Goal: Task Accomplishment & Management: Manage account settings

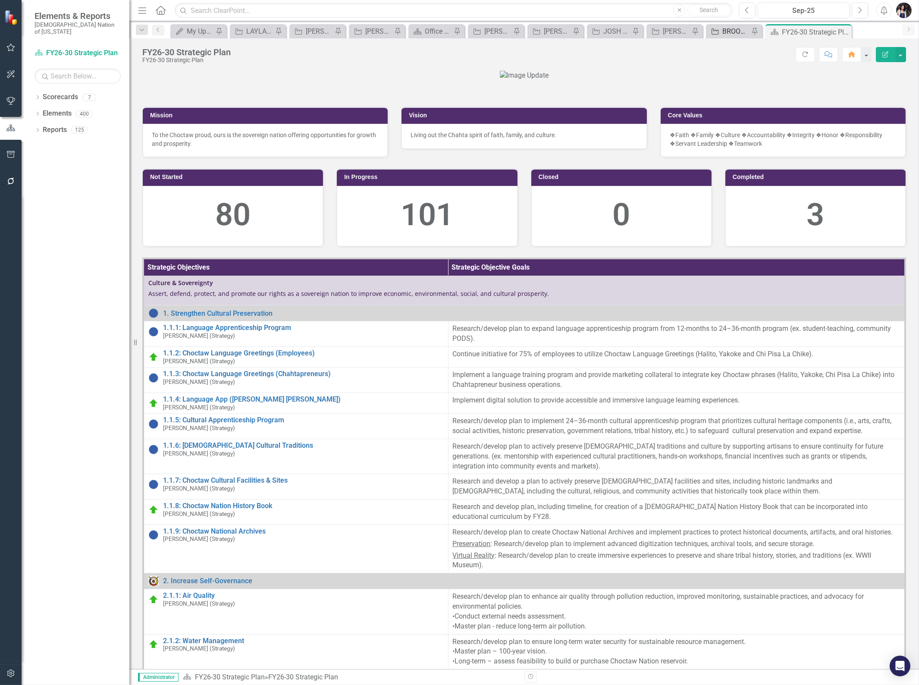
click at [731, 32] on div "BROOKLYN REVIEW" at bounding box center [735, 31] width 27 height 11
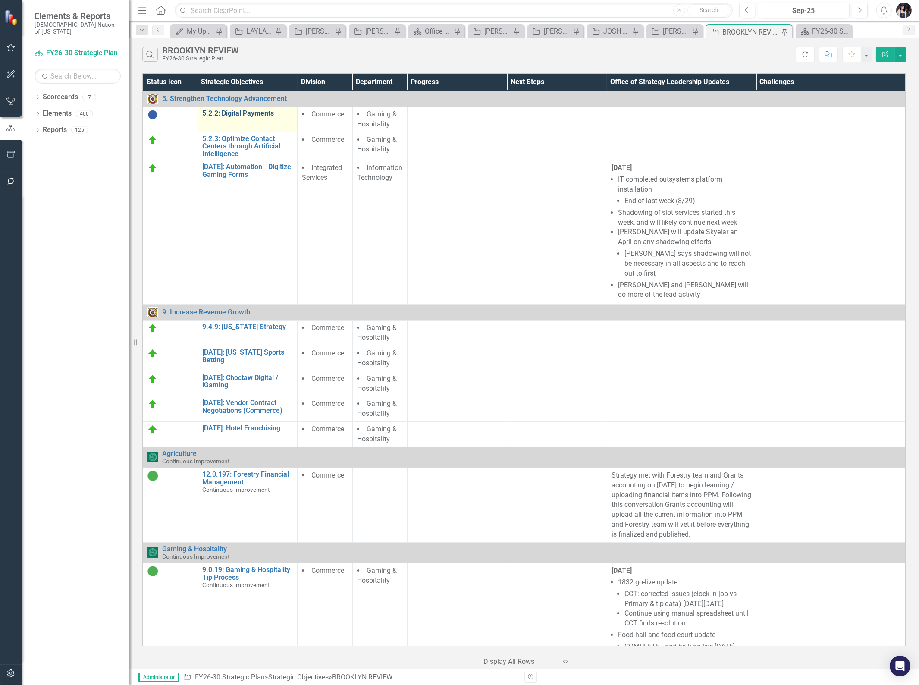
click at [252, 113] on link "5.2.2: Digital Payments" at bounding box center [247, 114] width 91 height 8
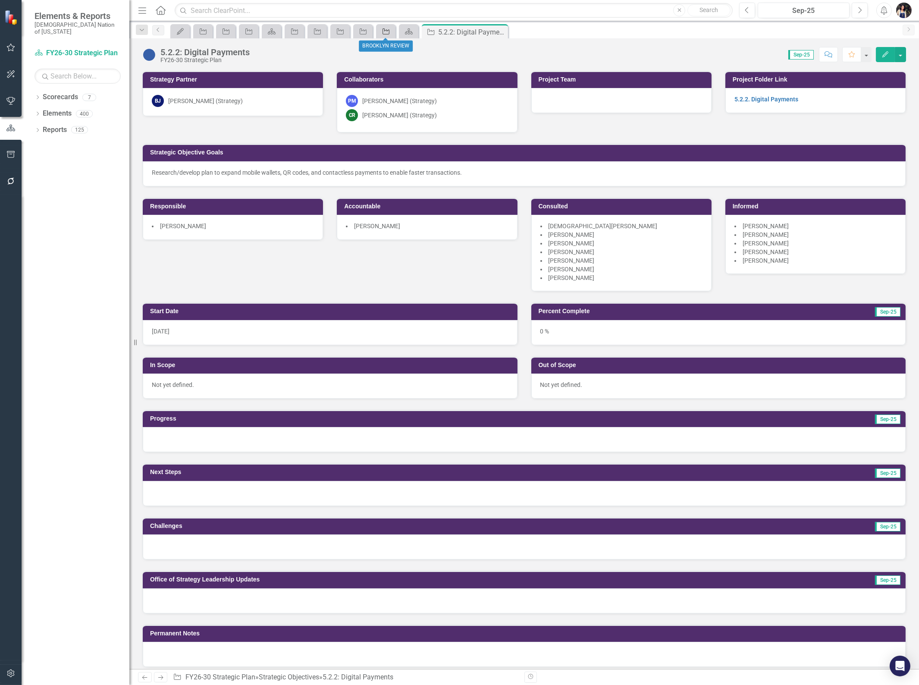
click at [388, 27] on div "Strategic Objective" at bounding box center [384, 31] width 12 height 11
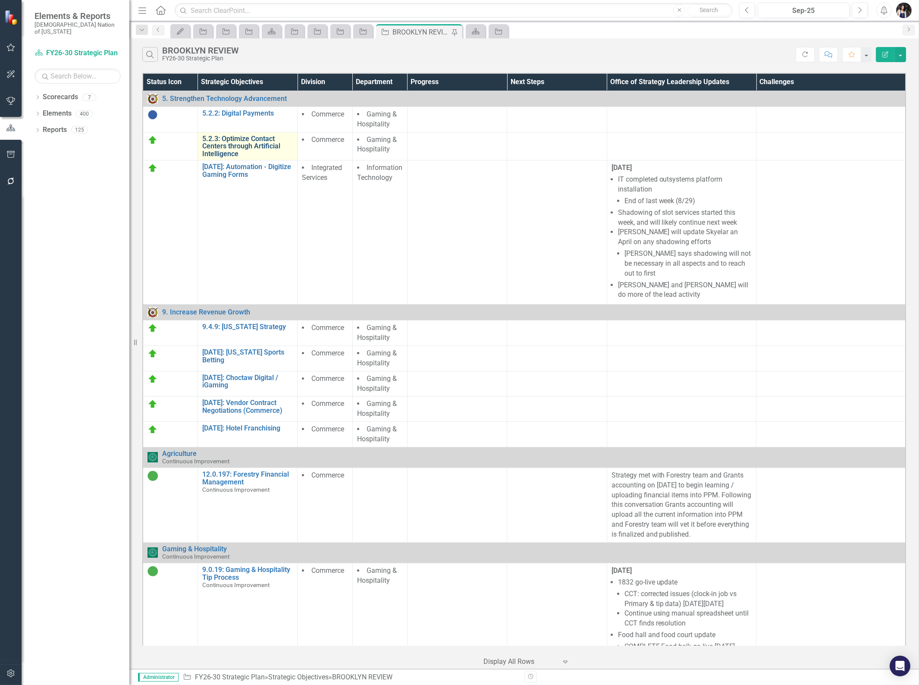
click at [258, 141] on link "5.2.3: Optimize Contact Centers through Artificial Intelligence" at bounding box center [247, 146] width 91 height 23
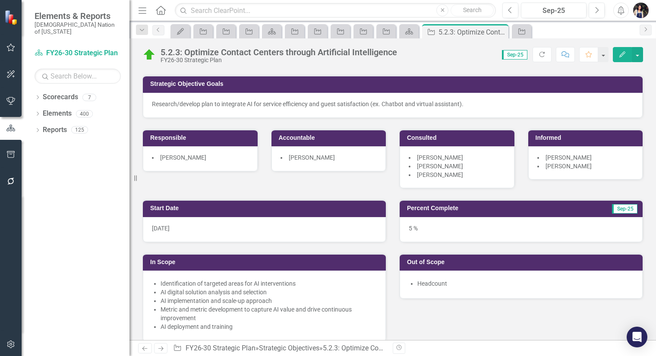
scroll to position [50, 0]
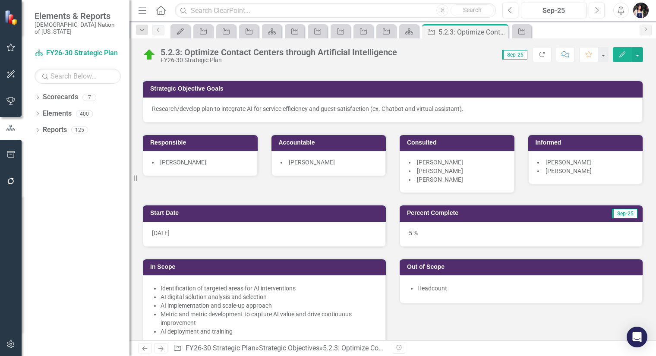
click at [142, 6] on icon "Menu" at bounding box center [142, 10] width 11 height 9
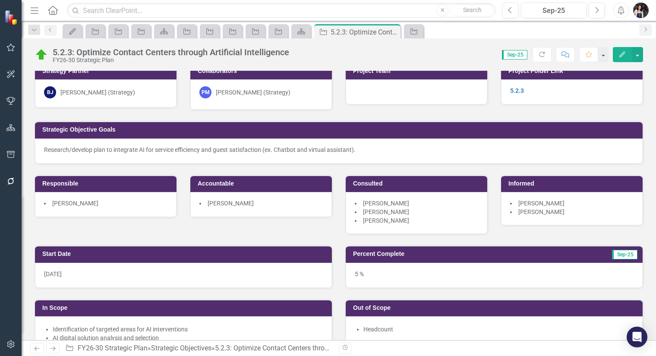
scroll to position [0, 0]
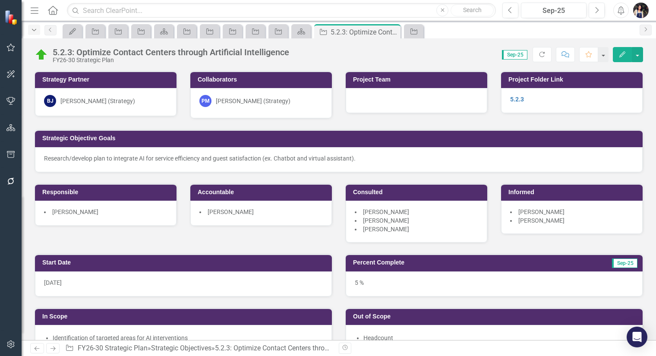
click at [35, 28] on icon "Dropdown" at bounding box center [34, 30] width 8 height 6
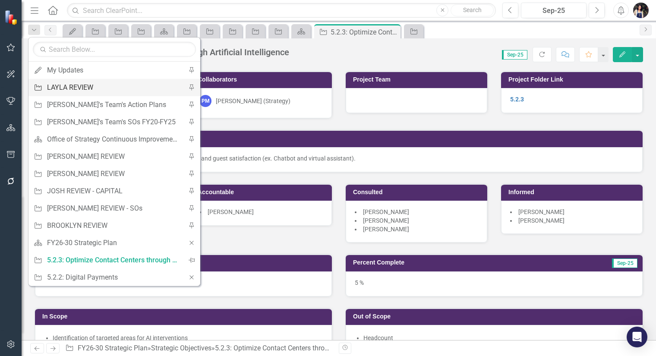
click at [69, 88] on div "LAYLA REVIEW" at bounding box center [113, 87] width 132 height 11
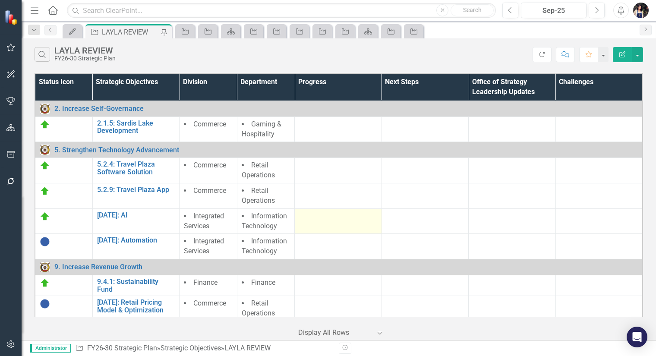
scroll to position [48, 0]
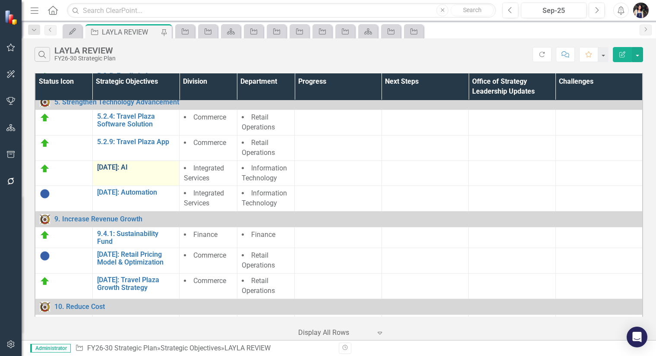
click at [116, 165] on link "[DATE]: AI" at bounding box center [136, 167] width 78 height 8
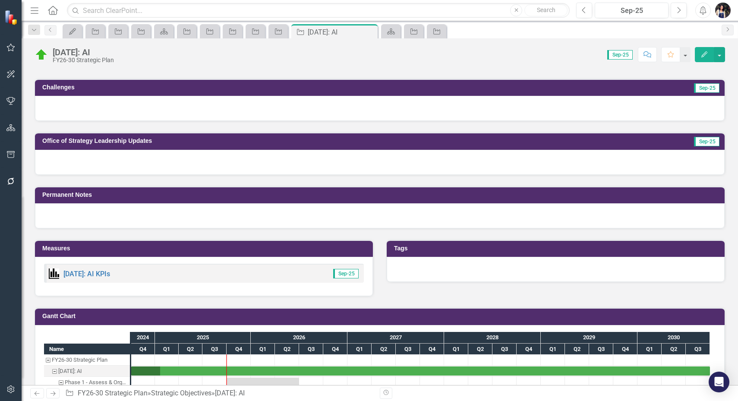
scroll to position [407, 0]
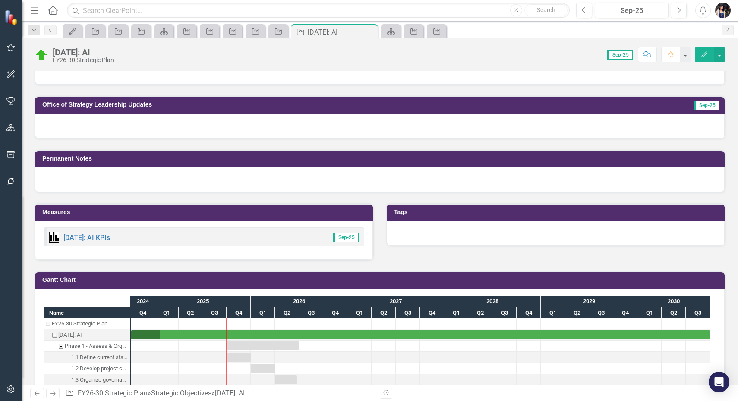
click at [155, 125] on div at bounding box center [379, 125] width 689 height 25
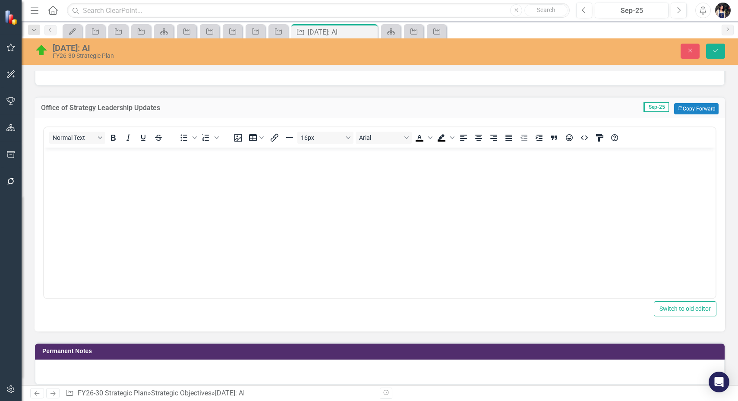
scroll to position [0, 0]
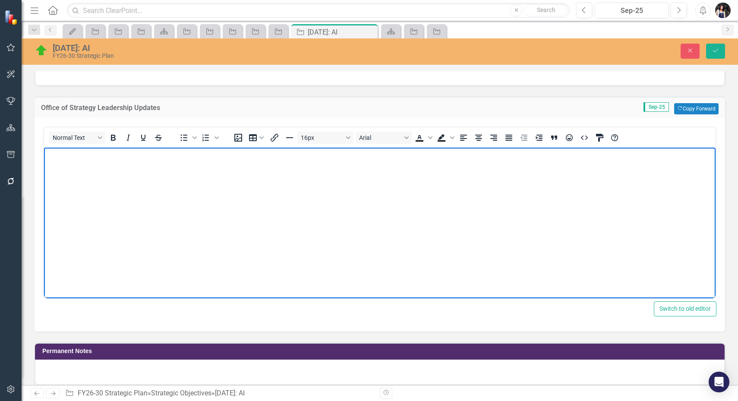
click at [277, 191] on body "Rich Text Area. Press ALT-0 for help." at bounding box center [379, 211] width 671 height 129
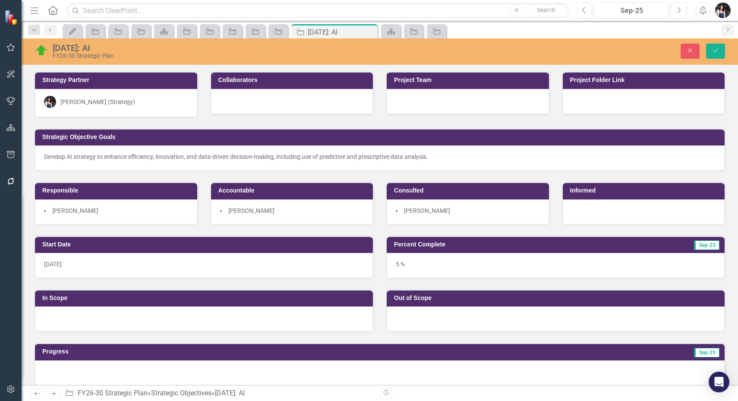
scroll to position [407, 0]
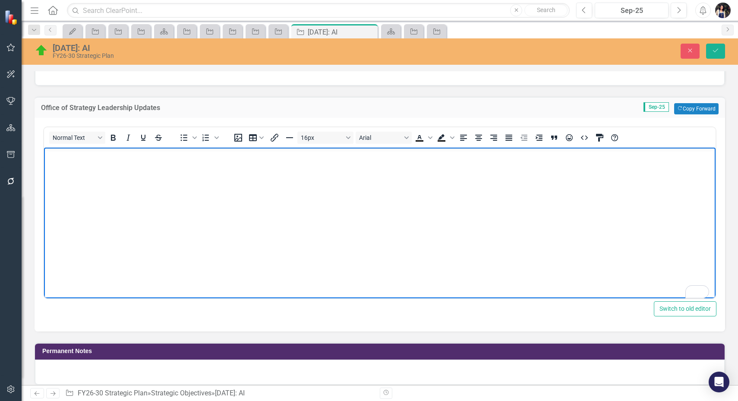
click at [87, 174] on body "To enrich screen reader interactions, please activate Accessibility in Grammarl…" at bounding box center [379, 211] width 671 height 129
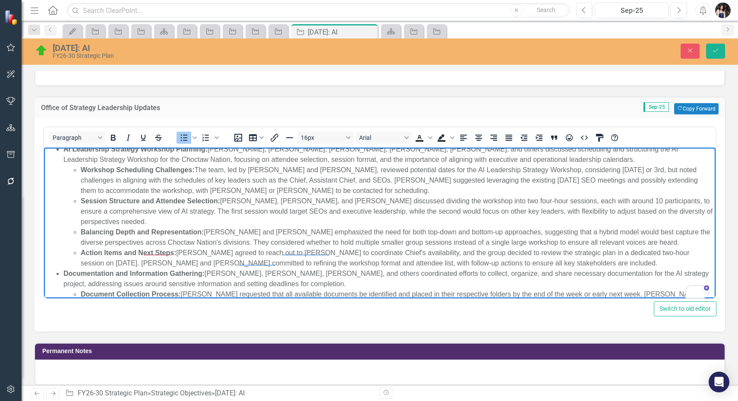
scroll to position [0, 0]
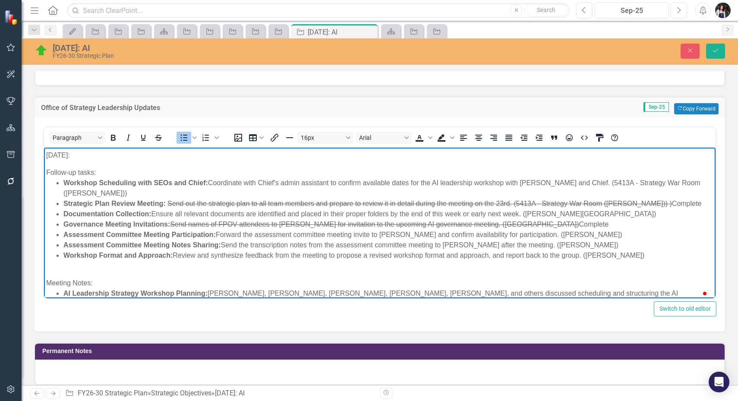
click at [58, 155] on p "[DATE]:" at bounding box center [379, 155] width 667 height 10
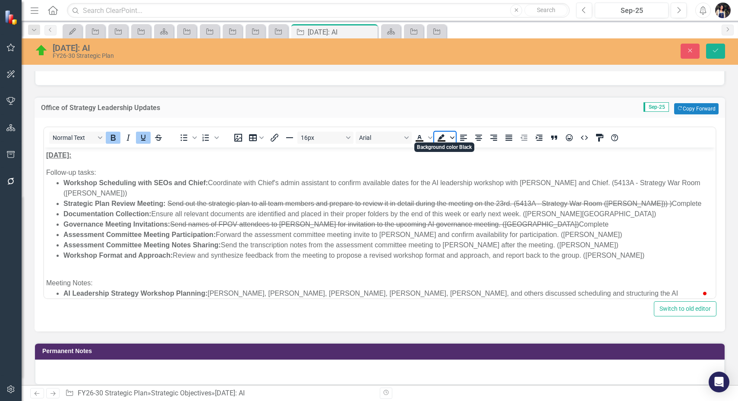
click at [453, 135] on icon "Background color Black" at bounding box center [452, 137] width 4 height 4
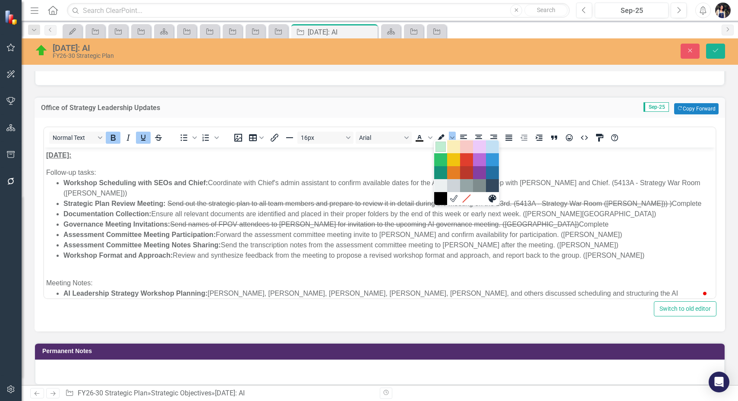
click at [443, 149] on div "Light Green" at bounding box center [440, 146] width 10 height 10
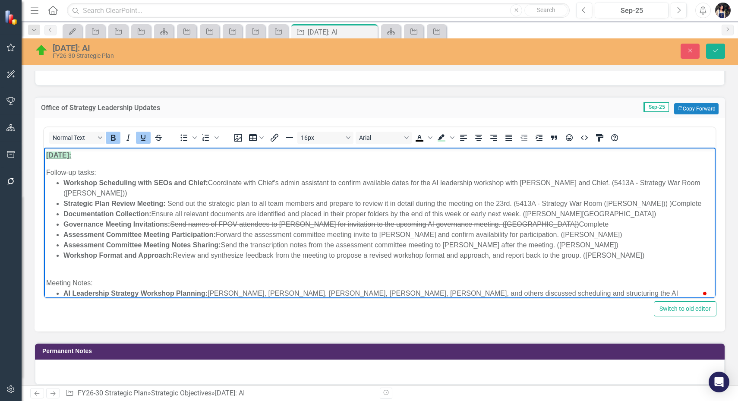
click at [131, 175] on div "Follow-up tasks:" at bounding box center [379, 172] width 667 height 10
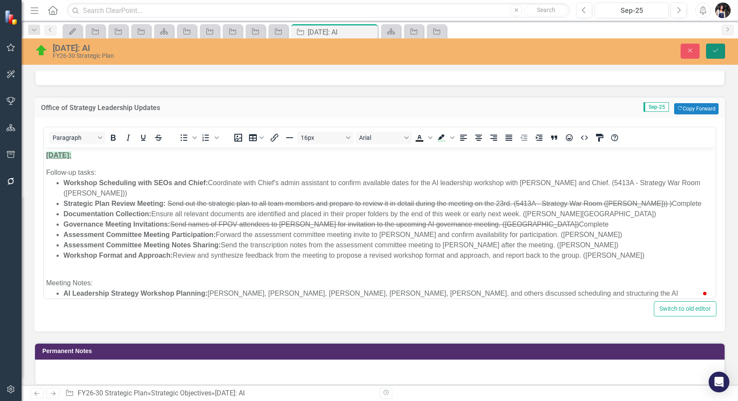
drag, startPoint x: 714, startPoint y: 53, endPoint x: 593, endPoint y: 39, distance: 121.2
click at [714, 53] on icon "Save" at bounding box center [715, 50] width 8 height 6
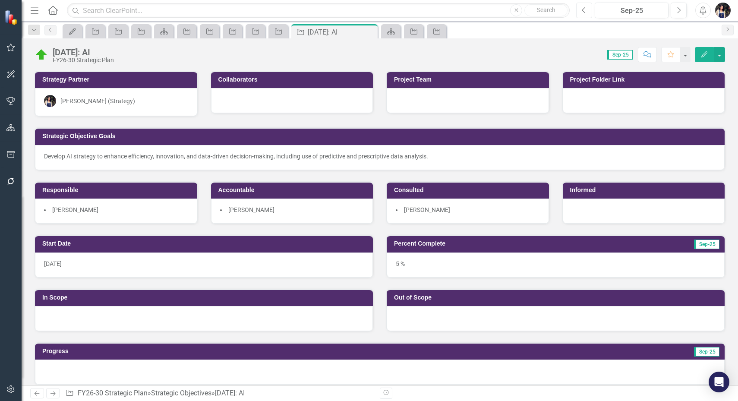
click at [586, 11] on icon "Previous" at bounding box center [583, 10] width 5 height 8
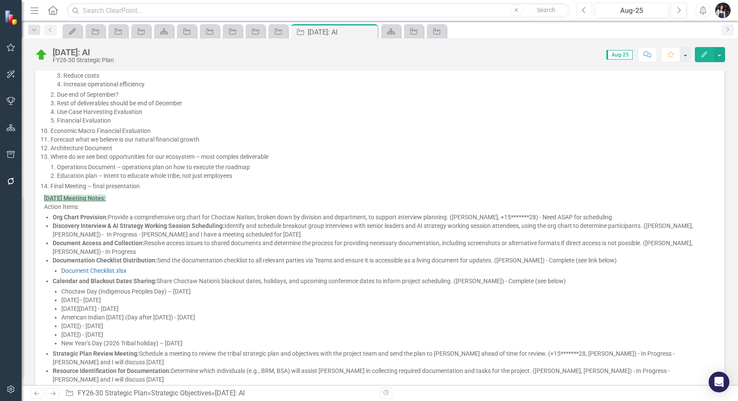
scroll to position [755, 0]
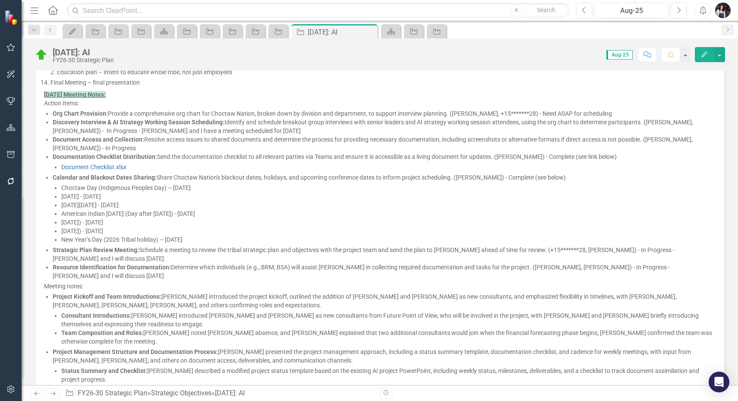
click at [284, 212] on li "American Indian [DATE] (Day after [DATE]) - [DATE]" at bounding box center [388, 213] width 654 height 9
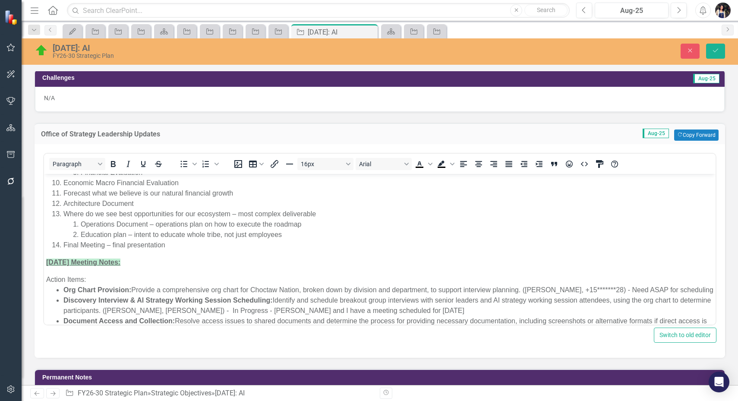
scroll to position [323, 0]
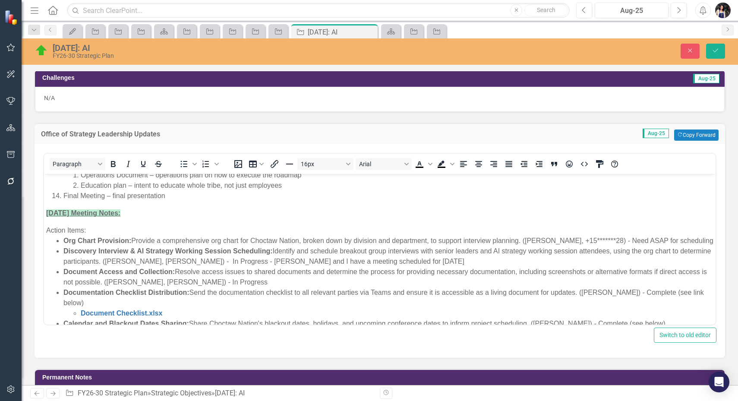
click at [49, 210] on strong "[DATE] Meeting Notes:" at bounding box center [83, 212] width 74 height 7
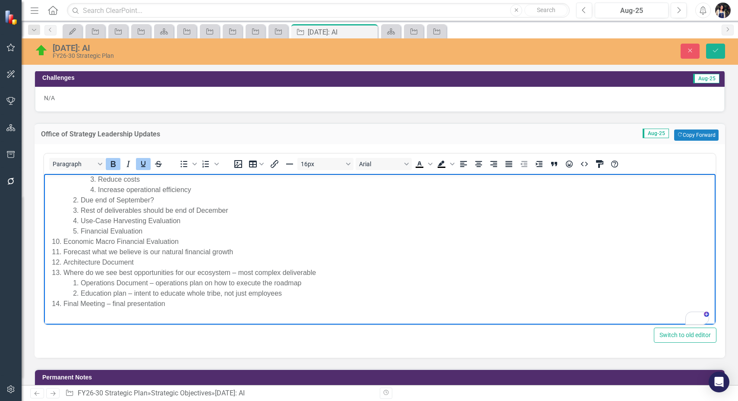
scroll to position [216, 0]
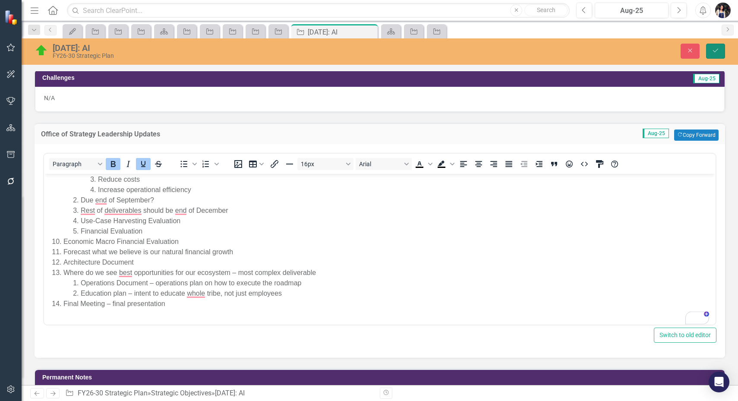
click at [715, 52] on icon "submit" at bounding box center [714, 50] width 5 height 3
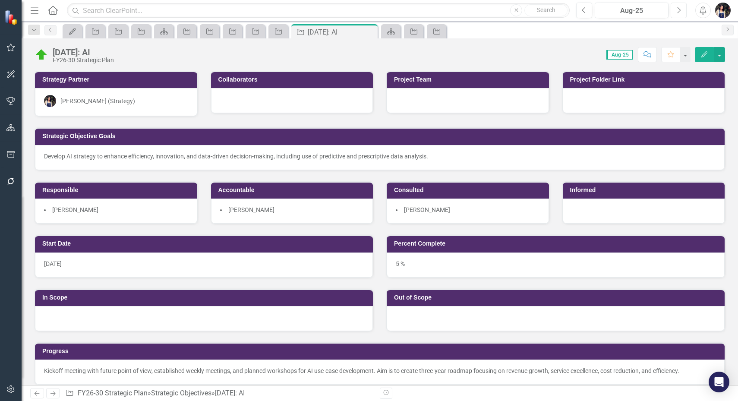
click at [678, 14] on button "Next" at bounding box center [678, 11] width 16 height 16
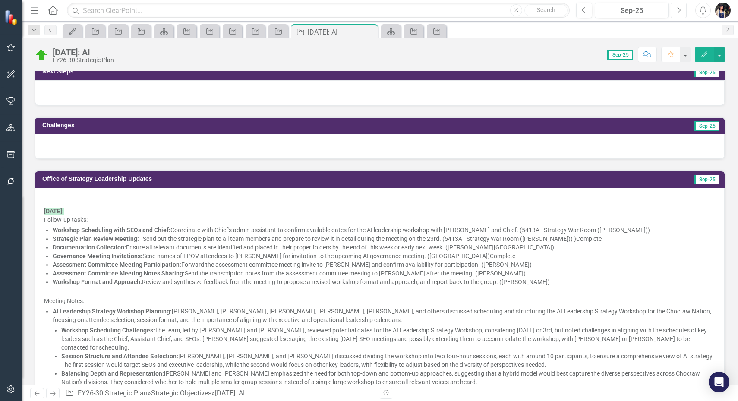
scroll to position [377, 0]
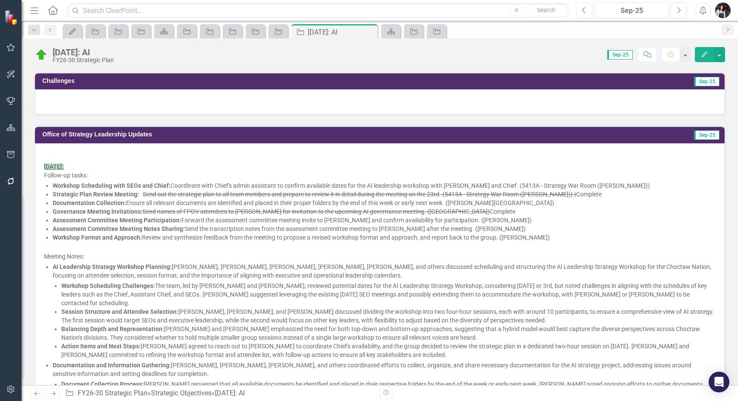
click at [284, 160] on p "[DATE]:" at bounding box center [379, 165] width 671 height 10
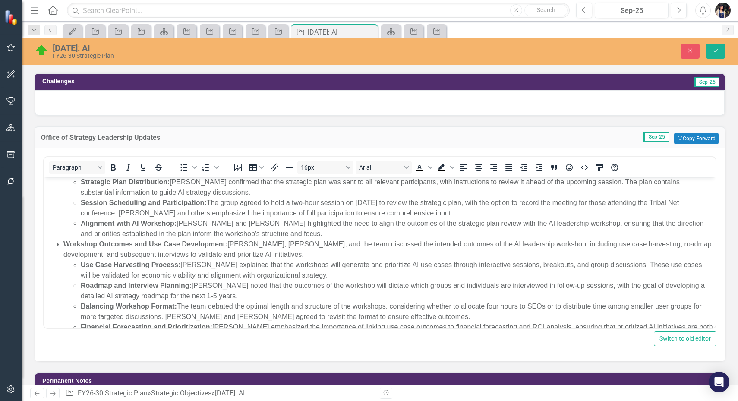
scroll to position [512, 0]
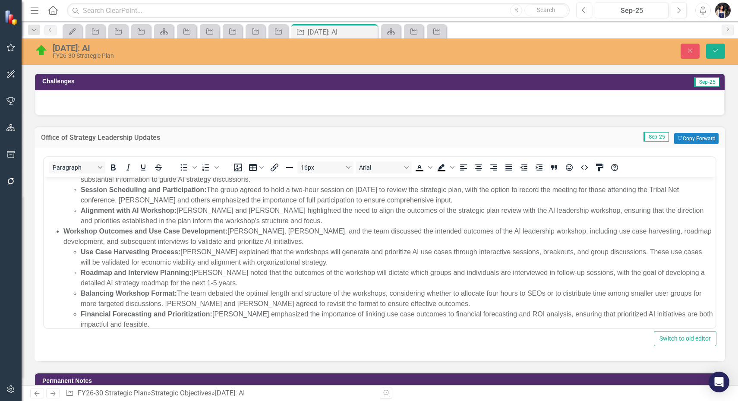
click at [180, 319] on body "9/9/2025: Follow-up tasks: Workshop Scheduling with SEOs and Chief: Coordinate …" at bounding box center [379, 1] width 671 height 674
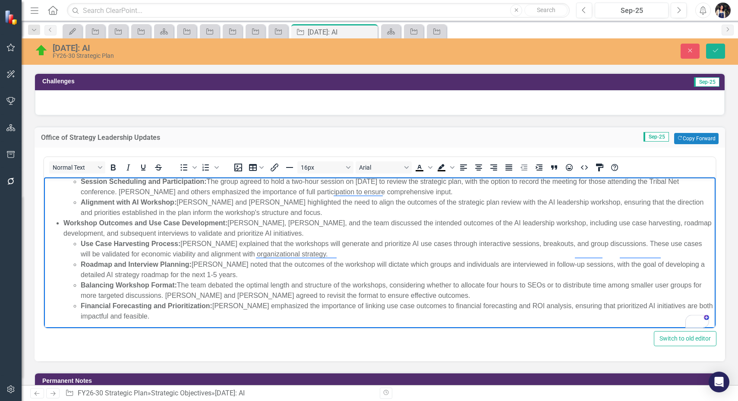
scroll to position [521, 0]
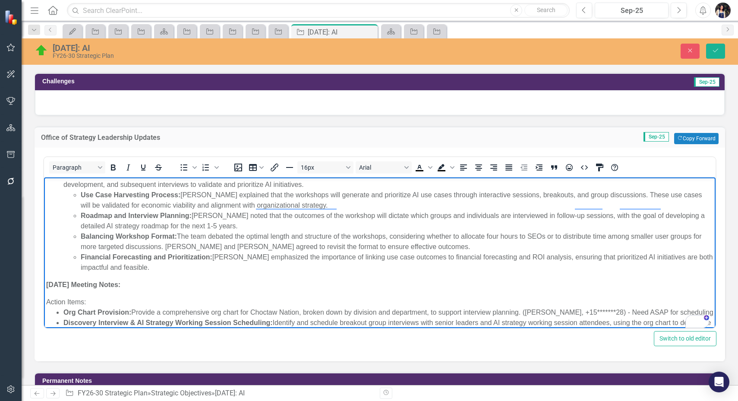
click at [98, 280] on strong "[DATE] Meeting Notes:" at bounding box center [83, 283] width 74 height 7
click at [450, 166] on span "Background color Black" at bounding box center [452, 167] width 7 height 12
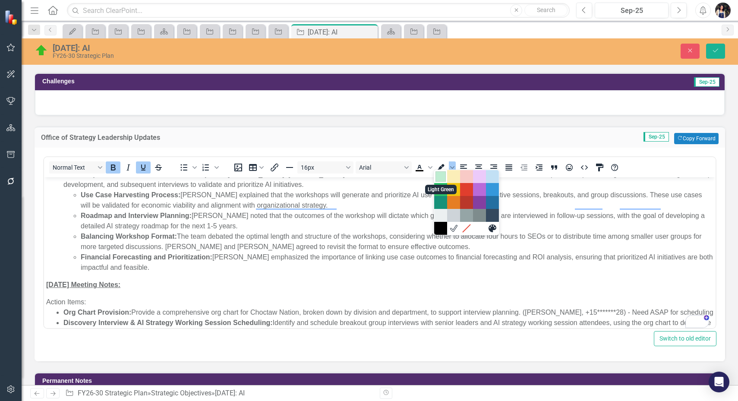
drag, startPoint x: 445, startPoint y: 178, endPoint x: 399, endPoint y: 5, distance: 178.5
click at [444, 178] on div "Light Green" at bounding box center [440, 176] width 10 height 10
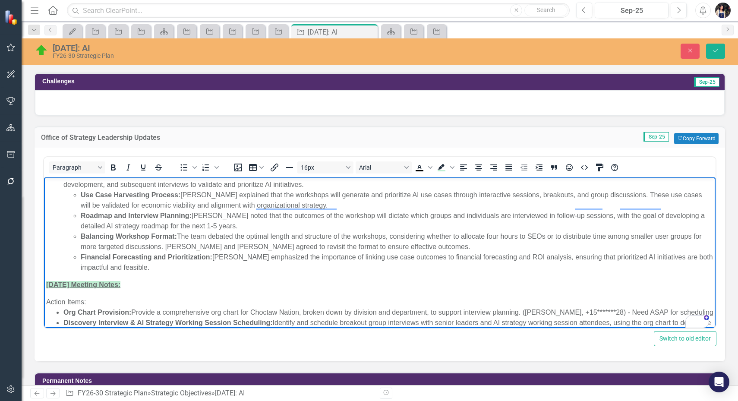
click at [446, 296] on div "Action Items​:" at bounding box center [379, 301] width 667 height 10
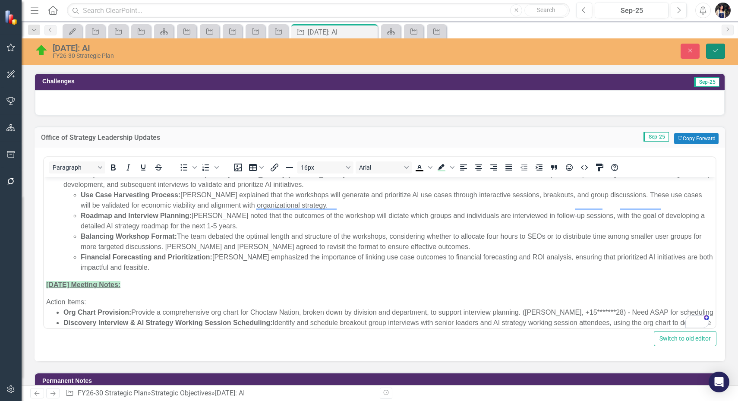
click at [716, 51] on icon "Save" at bounding box center [715, 50] width 8 height 6
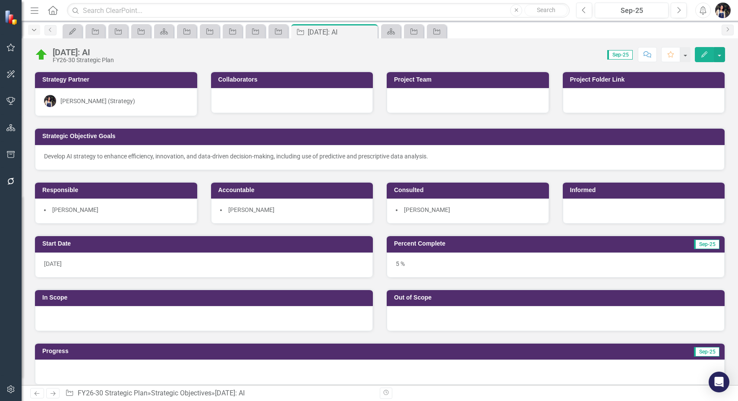
click at [33, 32] on icon "Dropdown" at bounding box center [34, 30] width 8 height 6
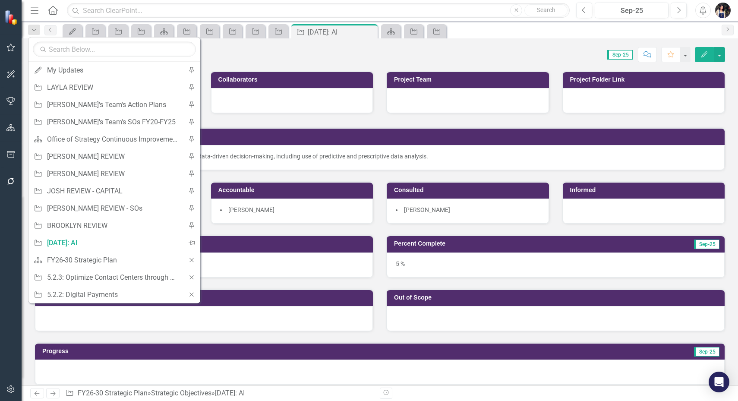
click at [303, 49] on div "Score: 0.00 Sep-25 Completed Comment Favorite Edit" at bounding box center [421, 54] width 606 height 15
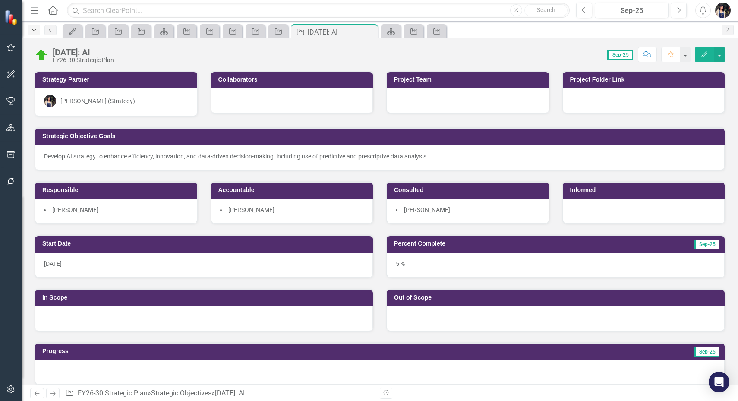
click at [32, 30] on icon "Dropdown" at bounding box center [34, 30] width 8 height 6
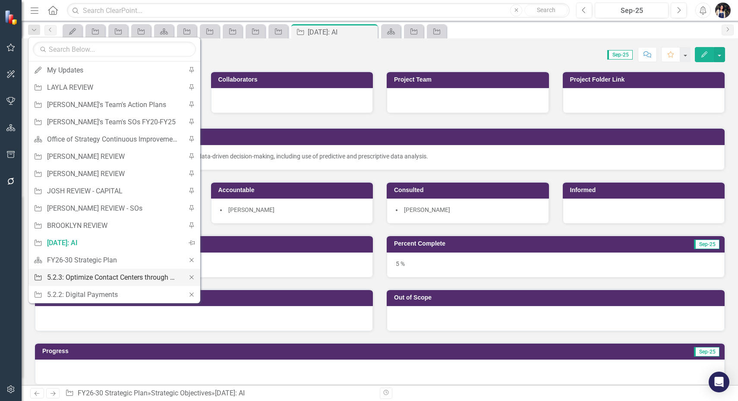
click at [135, 277] on div "5.2.3: Optimize Contact Centers through Artificial Intelligence" at bounding box center [113, 277] width 132 height 11
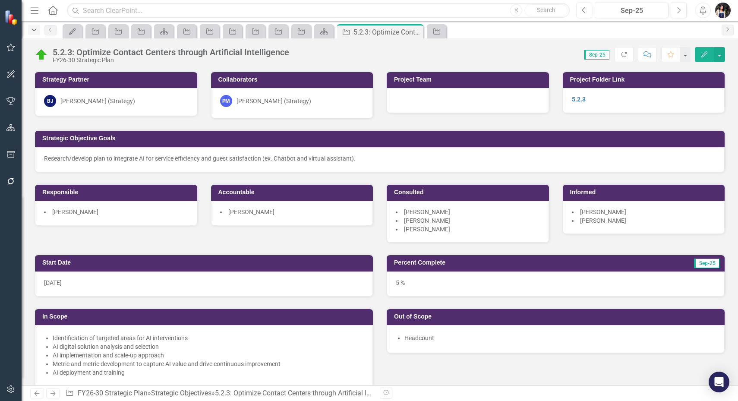
click at [36, 32] on icon "Dropdown" at bounding box center [34, 30] width 8 height 6
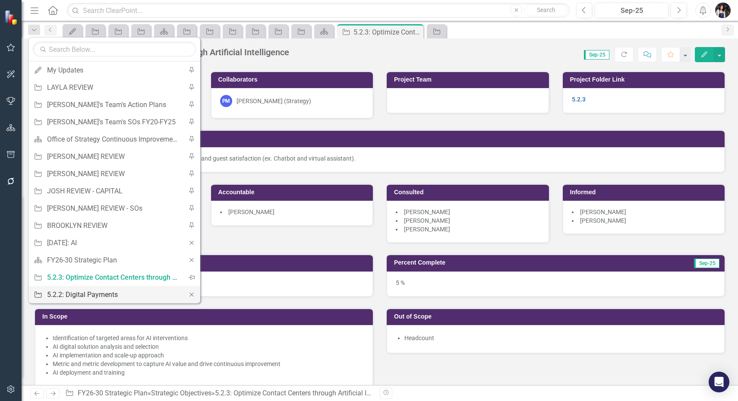
click at [113, 292] on div "5.2.2: Digital Payments" at bounding box center [113, 294] width 132 height 11
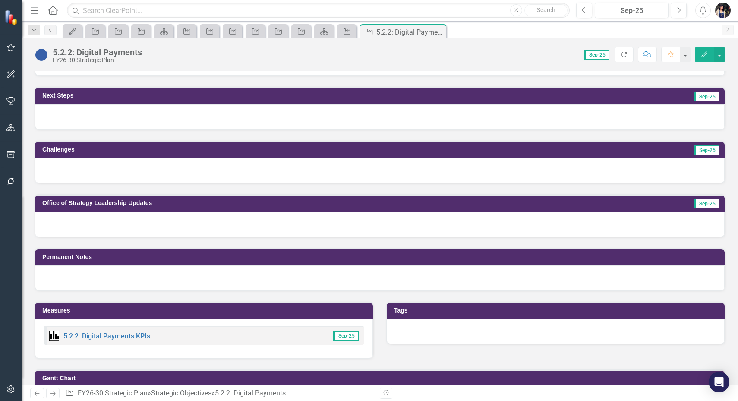
scroll to position [377, 0]
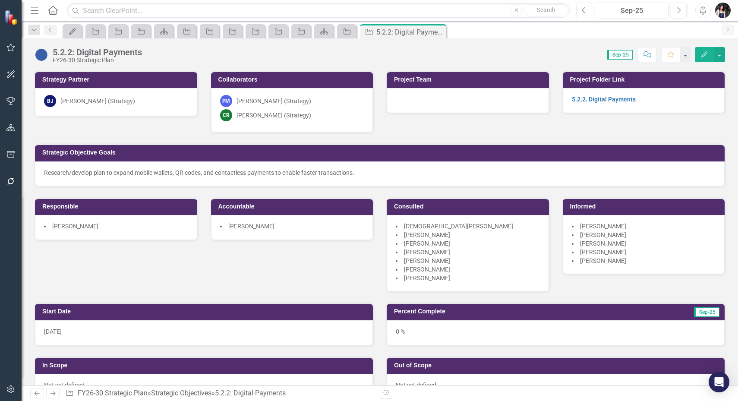
scroll to position [377, 0]
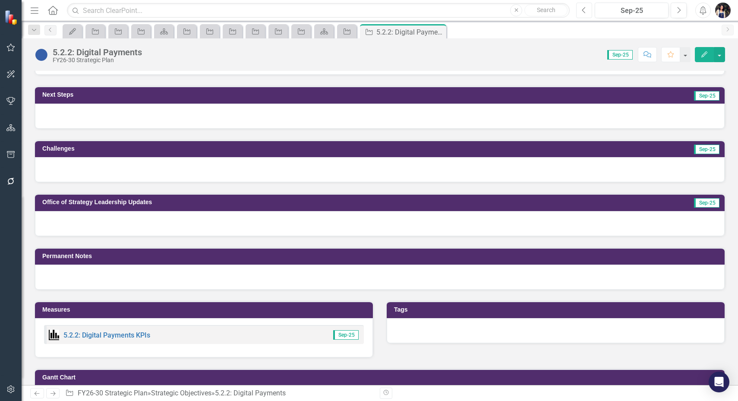
click at [587, 9] on button "Previous" at bounding box center [584, 11] width 16 height 16
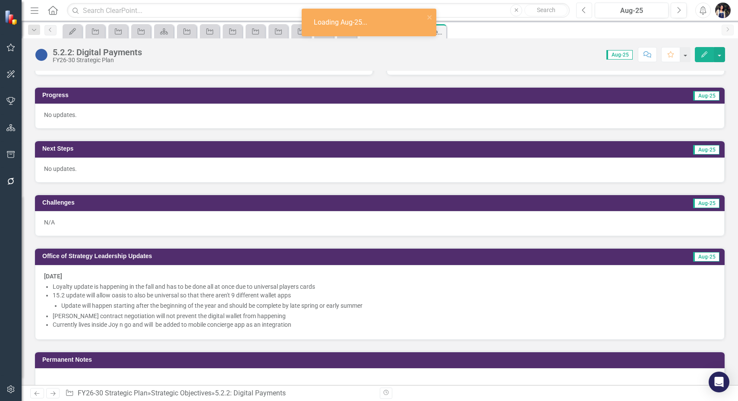
scroll to position [392, 0]
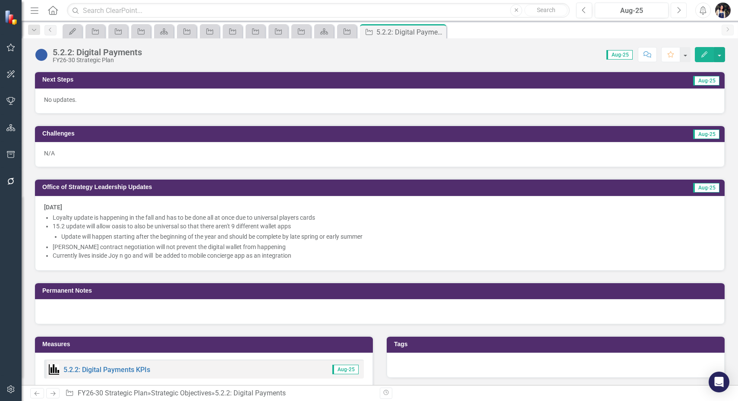
click at [678, 10] on icon "Next" at bounding box center [678, 10] width 5 height 8
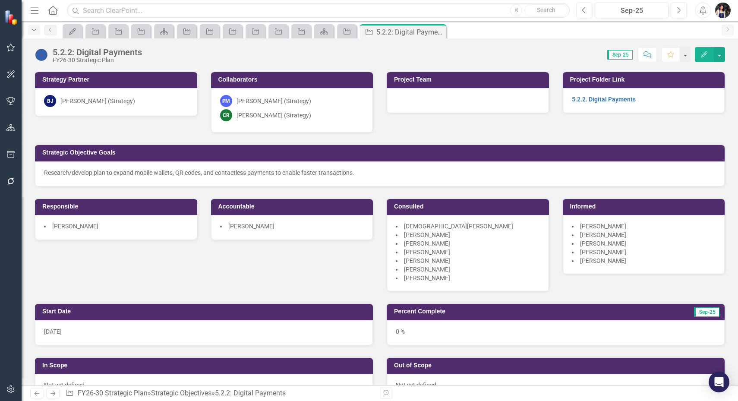
click at [31, 29] on icon "Dropdown" at bounding box center [34, 30] width 8 height 6
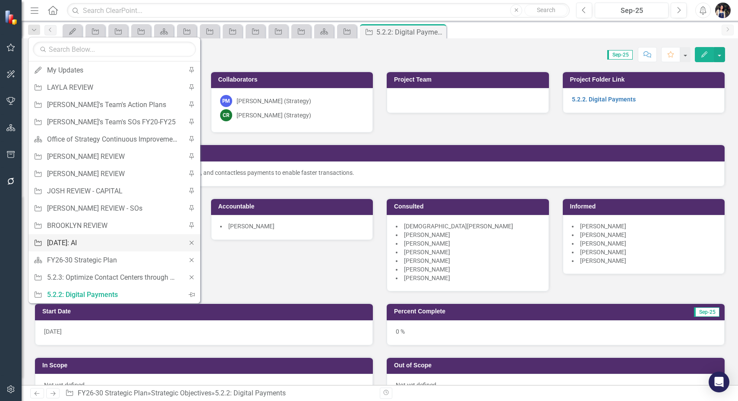
click at [75, 243] on div "[DATE]: AI" at bounding box center [113, 242] width 132 height 11
